Goal: Task Accomplishment & Management: Use online tool/utility

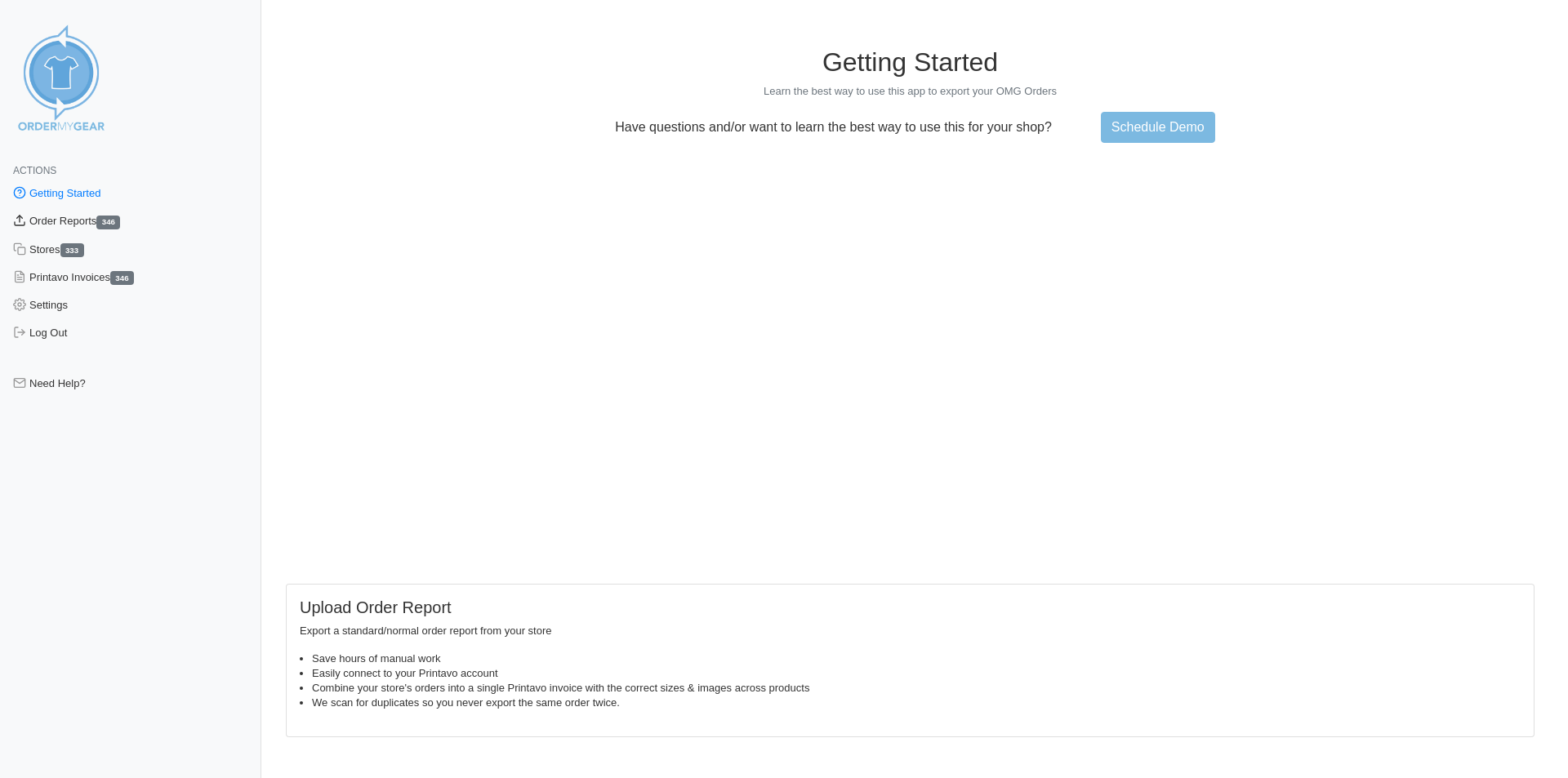
click at [67, 221] on link "Order Reports 346" at bounding box center [131, 221] width 261 height 28
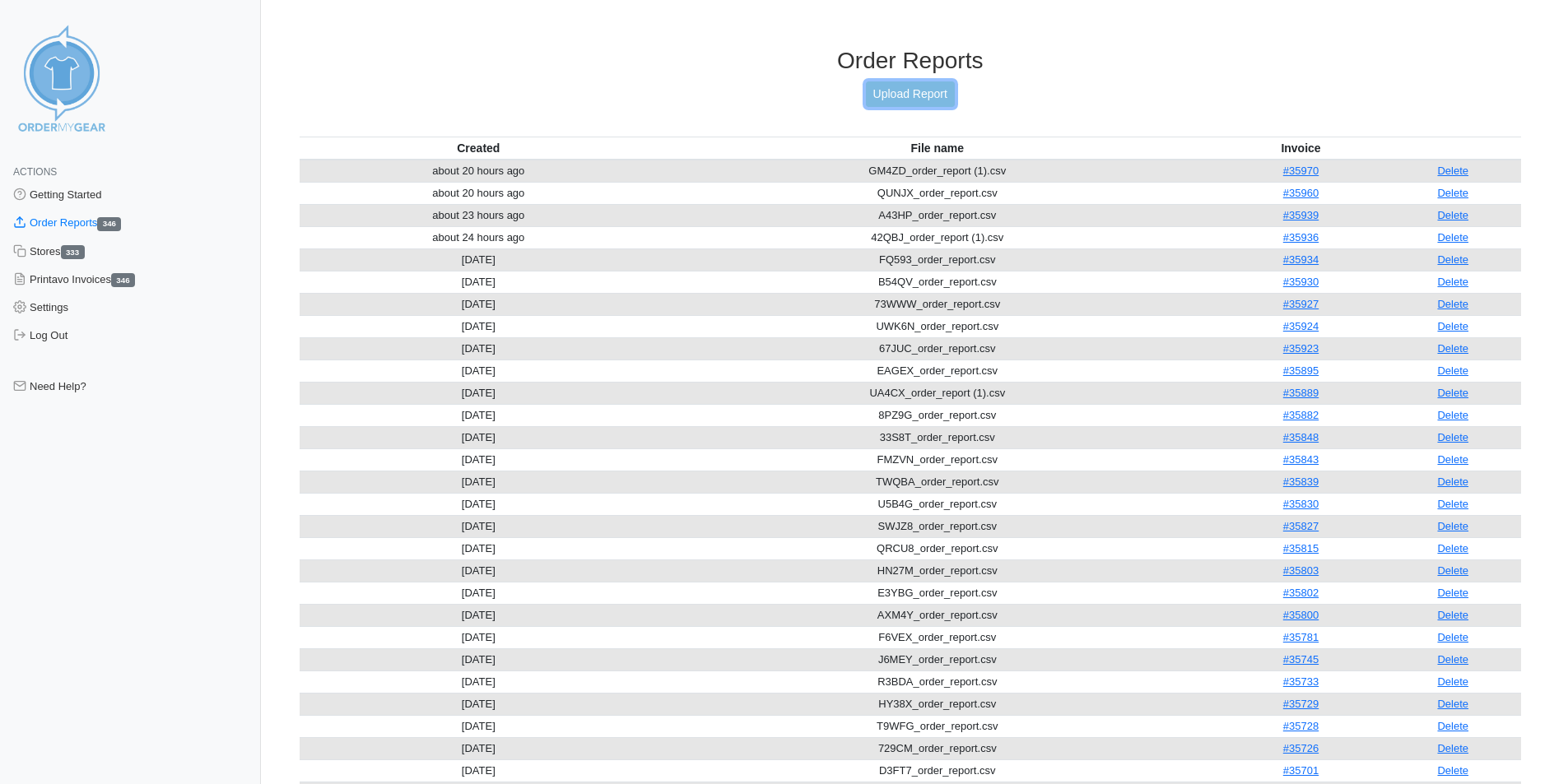
click at [939, 92] on link "Upload Report" at bounding box center [910, 94] width 89 height 26
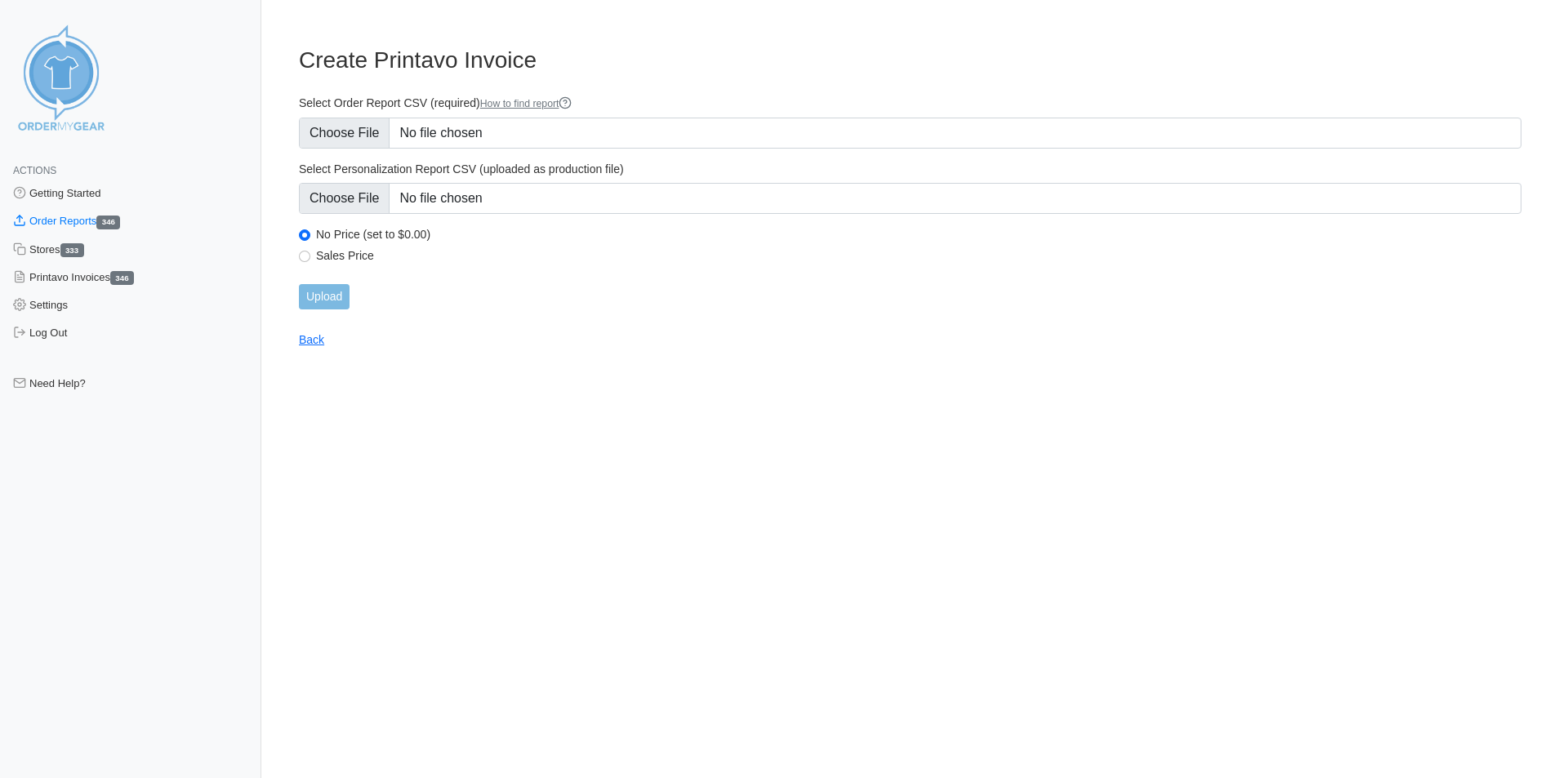
type input "C:\fakepath\4MF6N_order_report.csv"
click at [311, 303] on input "Upload" at bounding box center [324, 296] width 50 height 26
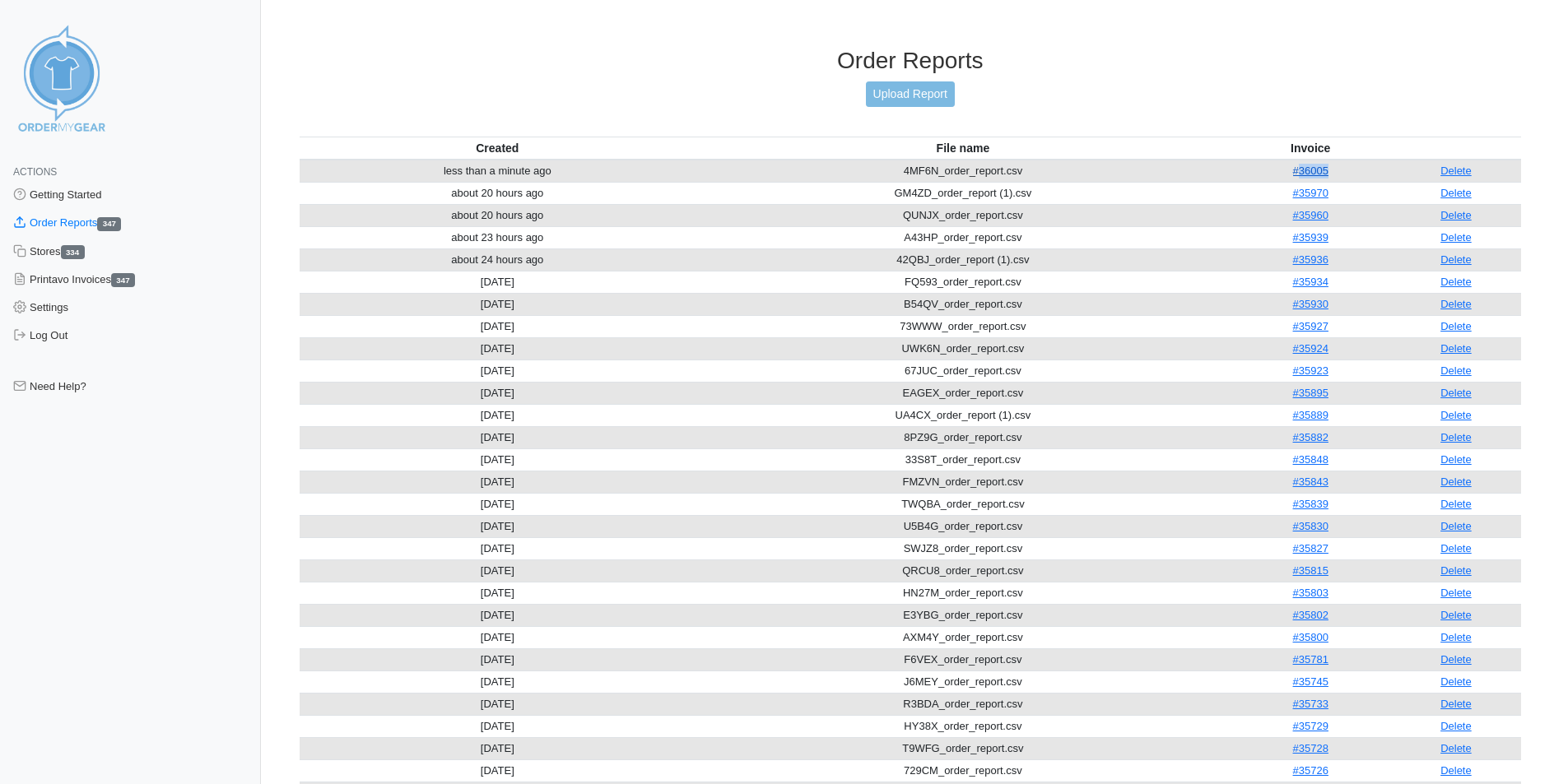
drag, startPoint x: 1332, startPoint y: 172, endPoint x: 1300, endPoint y: 175, distance: 32.1
click at [1300, 175] on td "#36005" at bounding box center [1311, 171] width 161 height 23
copy link "36005"
